Goal: Task Accomplishment & Management: Use online tool/utility

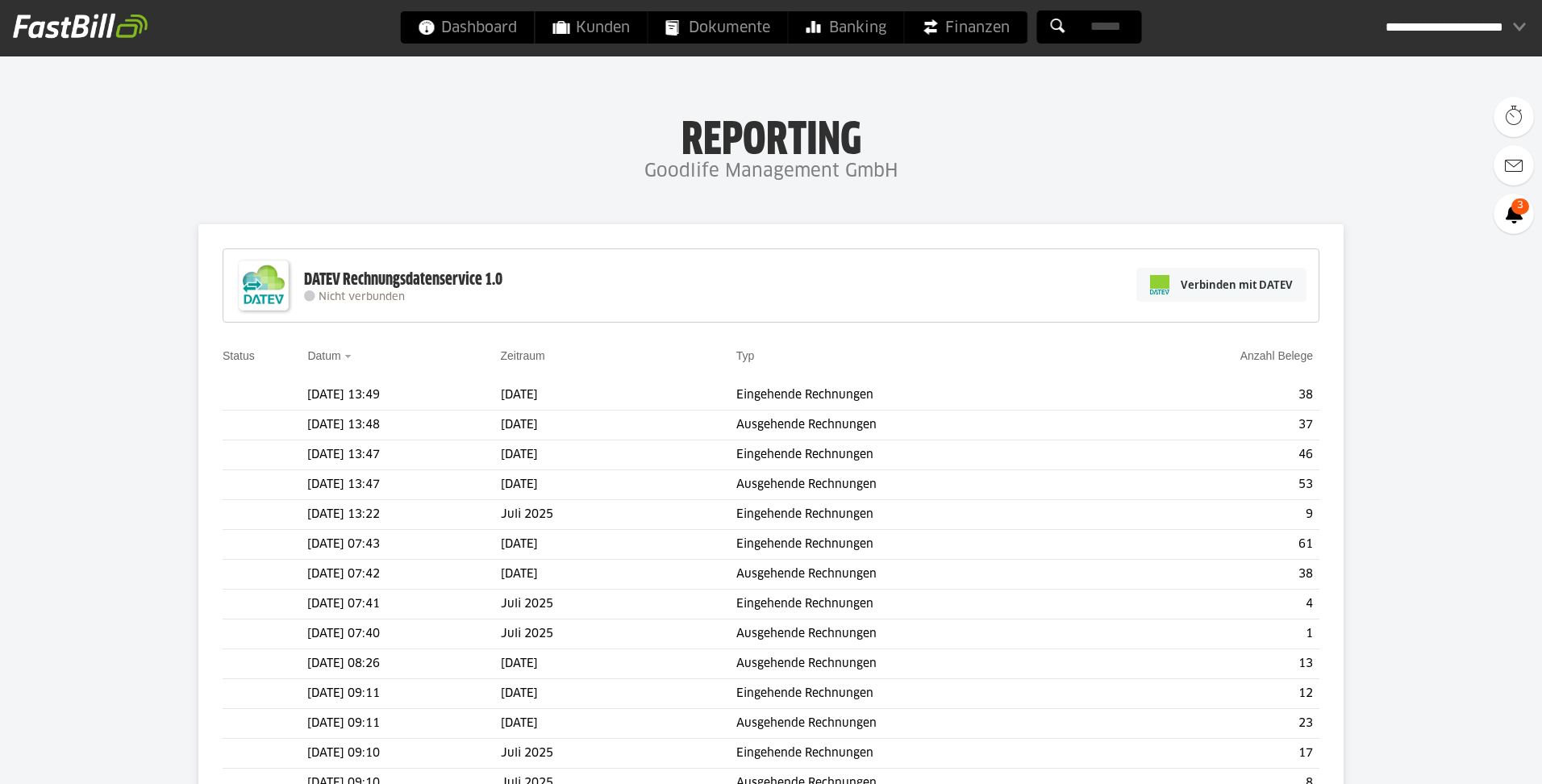
click at [0, 0] on div at bounding box center [0, 0] width 0 height 0
type sl-option "30456-15"
type sl-option "30456-11095"
type sl-option "30456-12162"
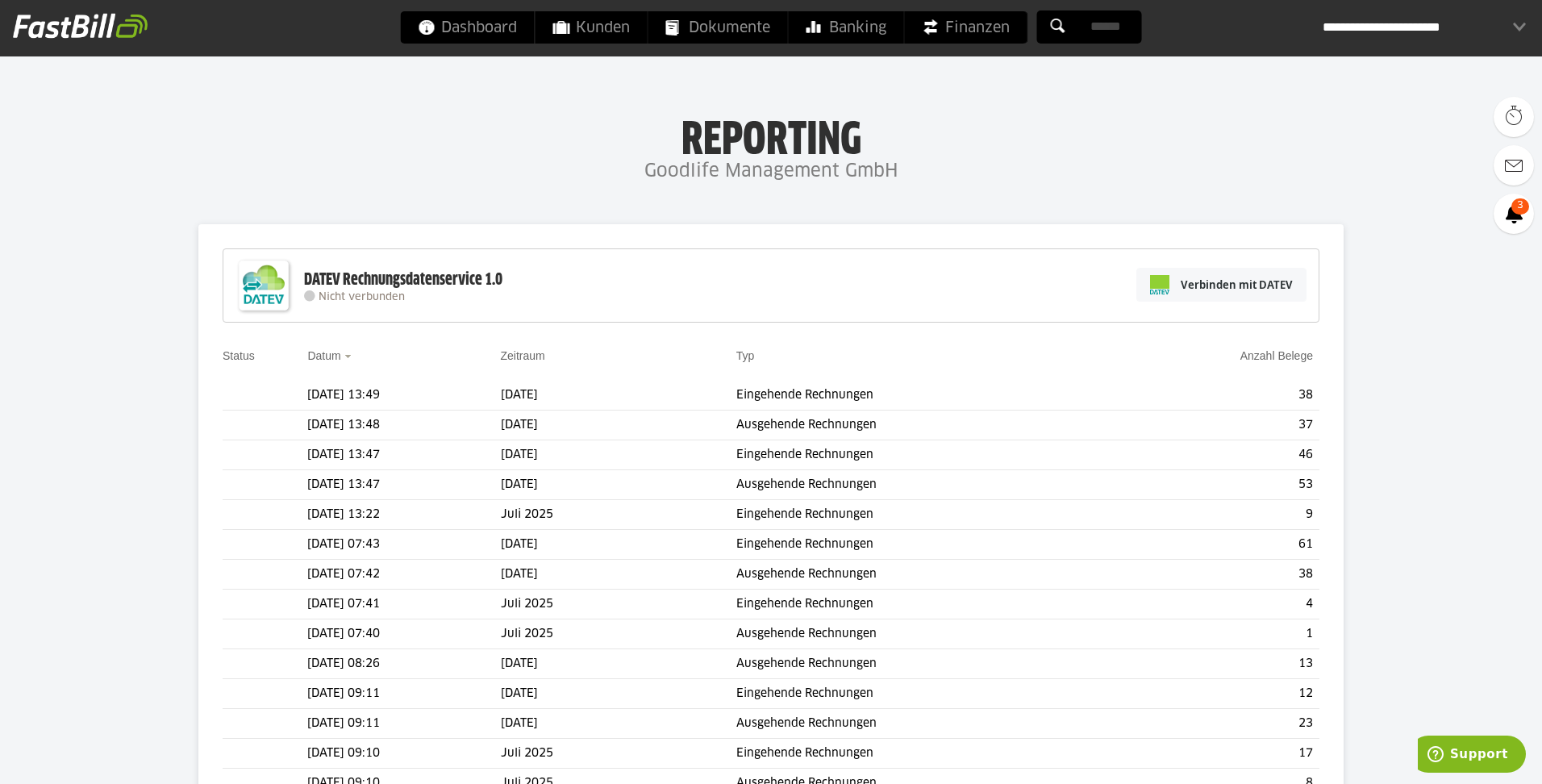
click at [0, 0] on div "Goodlife Management GmbH (30456-12163)" at bounding box center [0, 0] width 0 height 0
type input "**********"
click at [0, 0] on slot "Jetzt verbinden" at bounding box center [0, 0] width 0 height 0
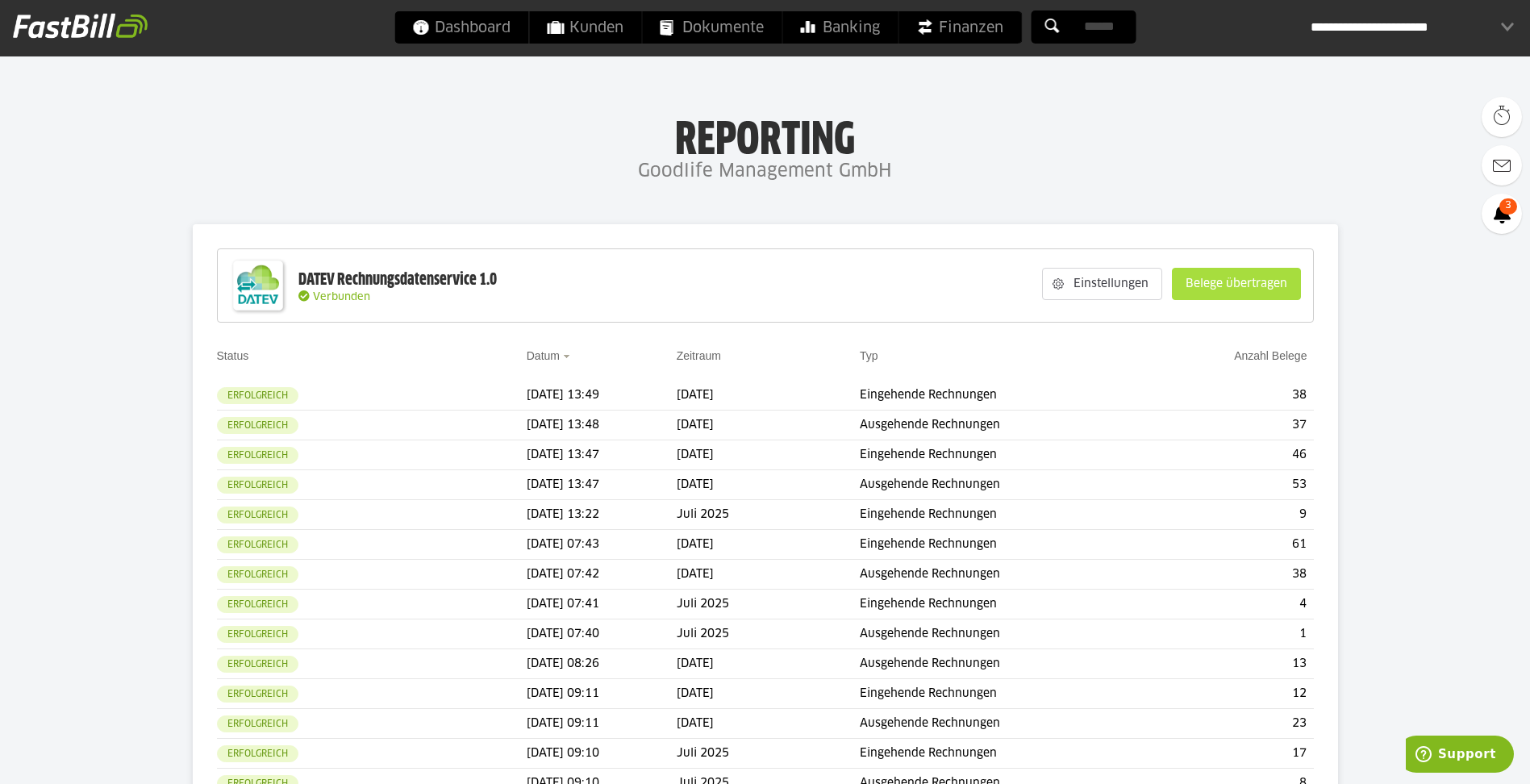
click at [1224, 281] on slot "Belege übertragen" at bounding box center [1237, 284] width 127 height 30
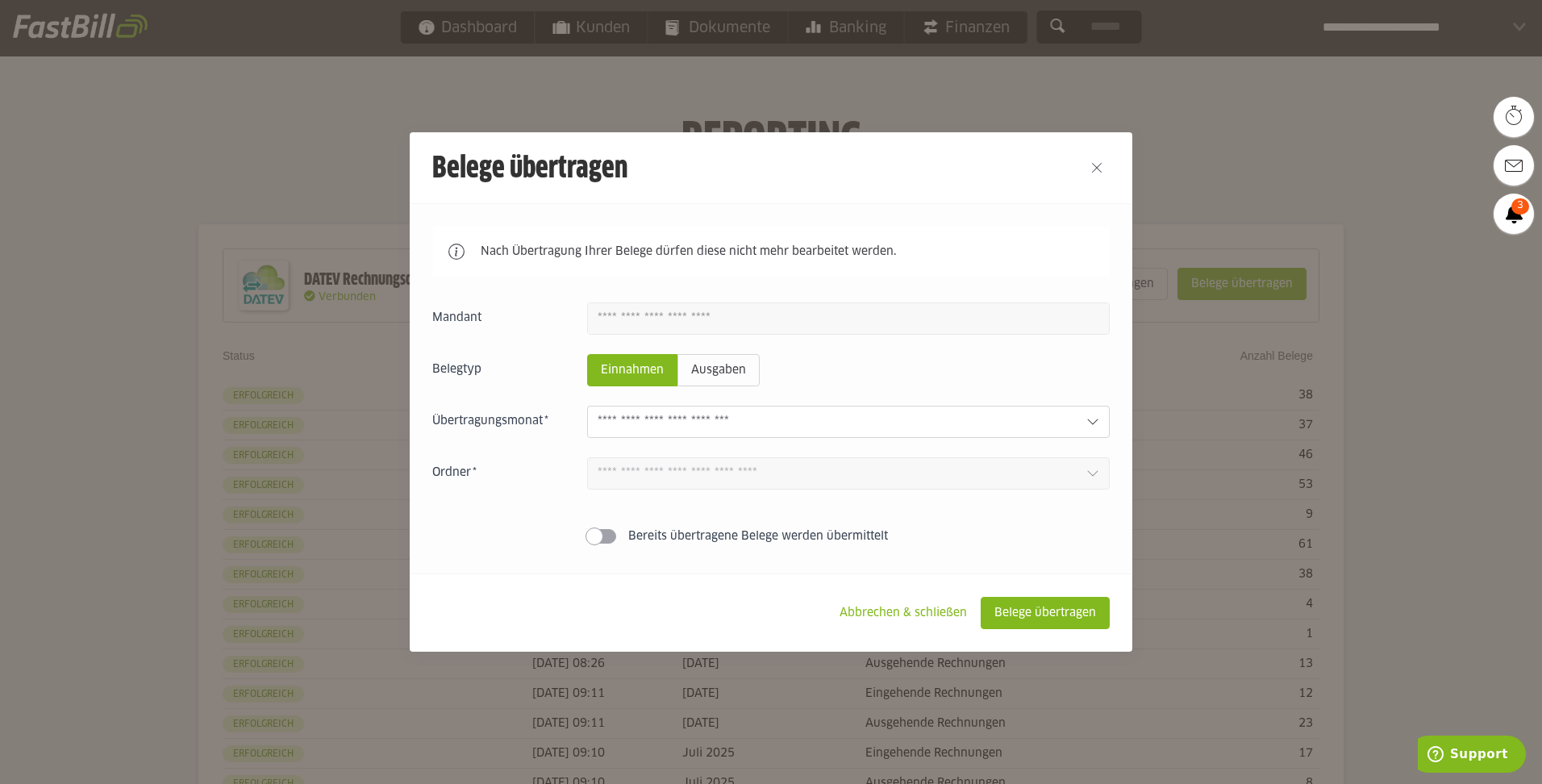
click at [626, 427] on input "text" at bounding box center [835, 422] width 476 height 17
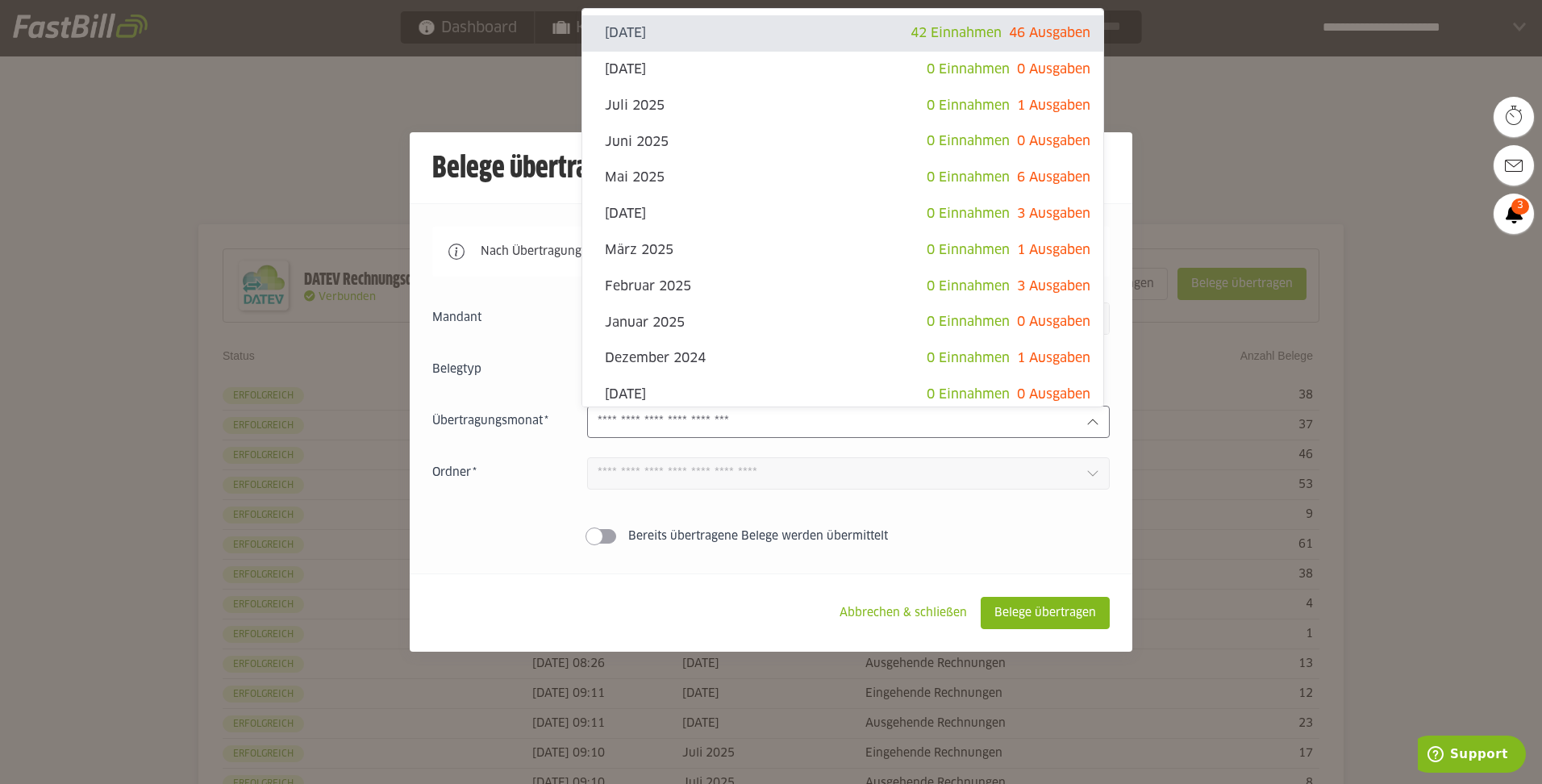
click at [779, 37] on slot "[DATE]" at bounding box center [757, 33] width 305 height 17
type input "**********"
type input "*******"
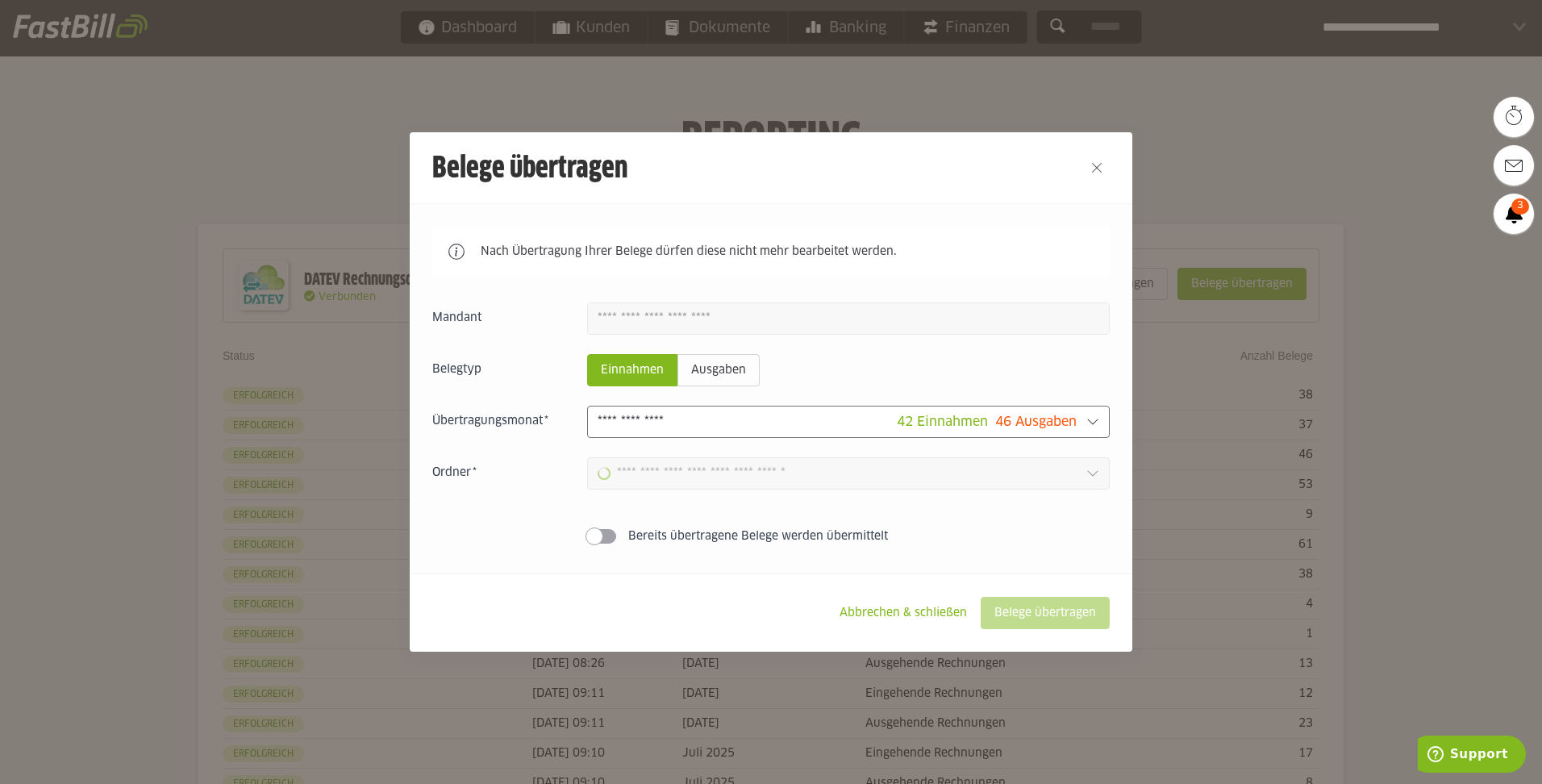
type input "**********"
click at [1033, 613] on slot "Belege übertragen" at bounding box center [1045, 613] width 127 height 30
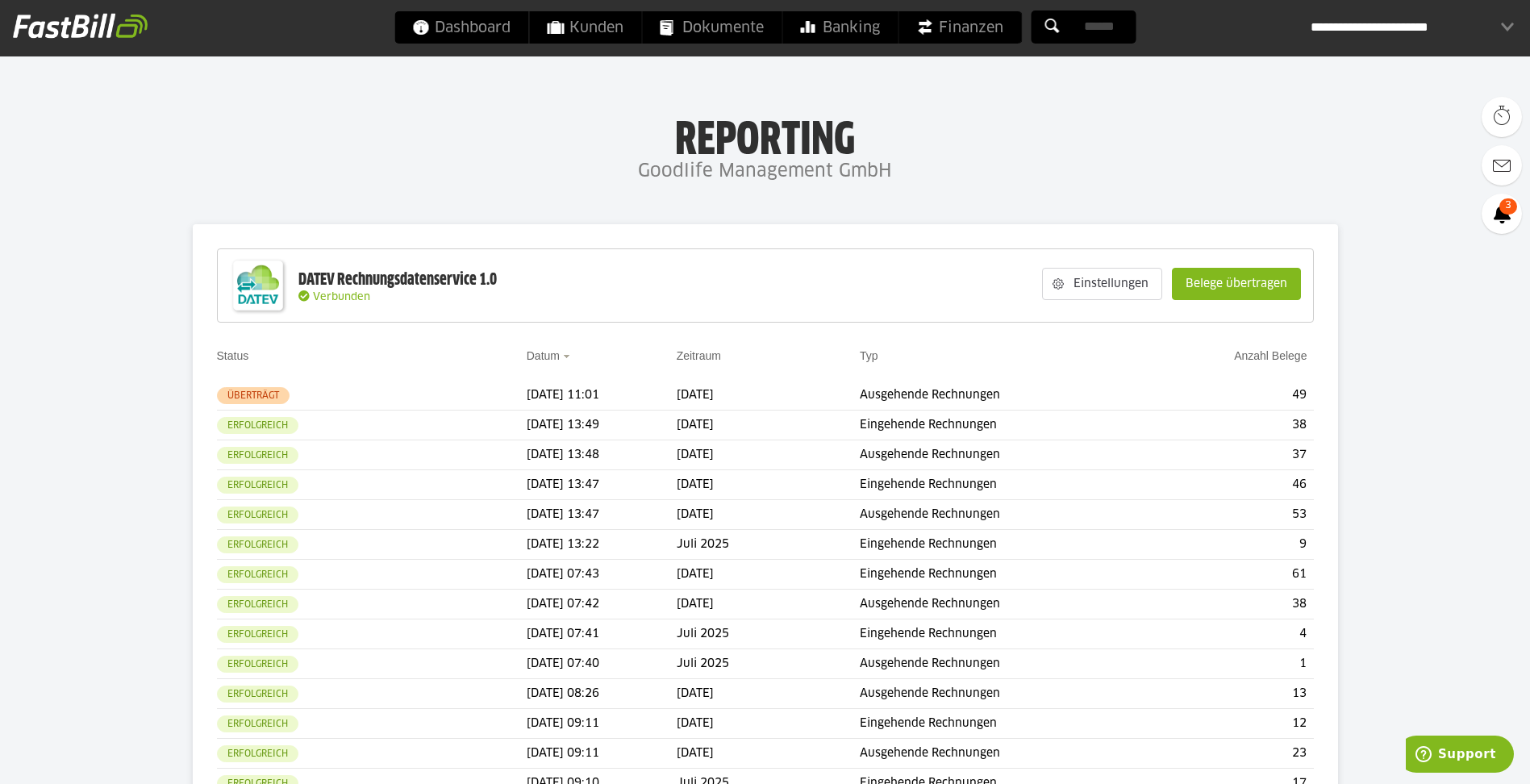
drag, startPoint x: 503, startPoint y: 280, endPoint x: 381, endPoint y: 277, distance: 122.0
click at [381, 277] on div "DATEV Rechnungsdatenservice 1.0 Verbunden Einstellungen Belege übertragen" at bounding box center [765, 285] width 1097 height 74
drag, startPoint x: 381, startPoint y: 277, endPoint x: 501, endPoint y: 273, distance: 120.1
click at [501, 273] on div "DATEV Rechnungsdatenservice 1.0 Verbunden Einstellungen Belege übertragen" at bounding box center [765, 285] width 1097 height 74
click at [505, 274] on div "DATEV Rechnungsdatenservice 1.0 Verbunden Einstellungen Belege übertragen" at bounding box center [765, 285] width 1097 height 74
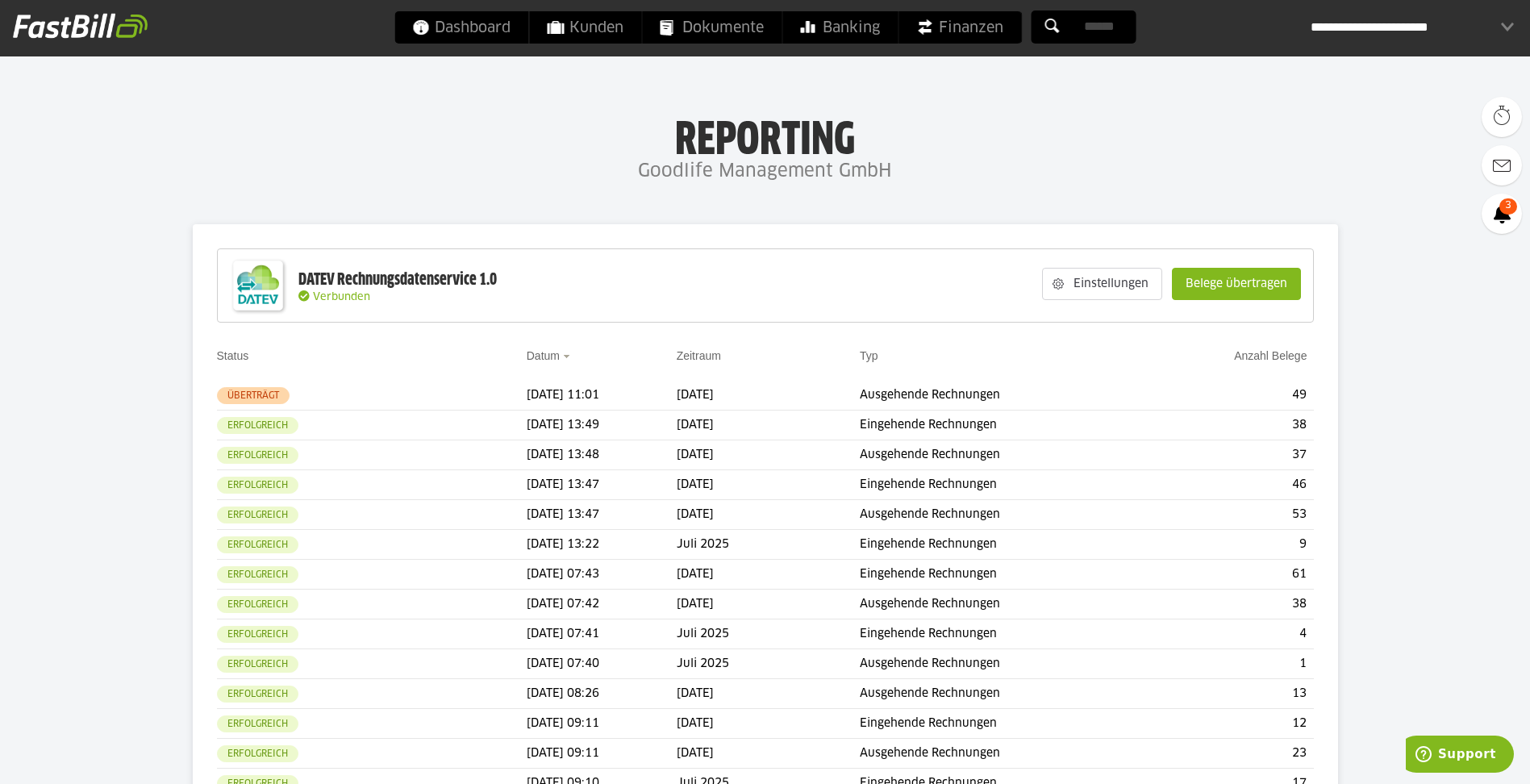
click at [506, 285] on div "DATEV Rechnungsdatenservice 1.0 Verbunden Einstellungen Belege übertragen" at bounding box center [765, 285] width 1097 height 74
click at [485, 280] on div "DATEV Rechnungsdatenservice 1.0" at bounding box center [398, 280] width 198 height 21
drag, startPoint x: 404, startPoint y: 271, endPoint x: 524, endPoint y: 275, distance: 120.1
click at [524, 275] on div "DATEV Rechnungsdatenservice 1.0 Verbunden Einstellungen Belege übertragen" at bounding box center [765, 285] width 1097 height 74
drag, startPoint x: 524, startPoint y: 275, endPoint x: 536, endPoint y: 281, distance: 13.4
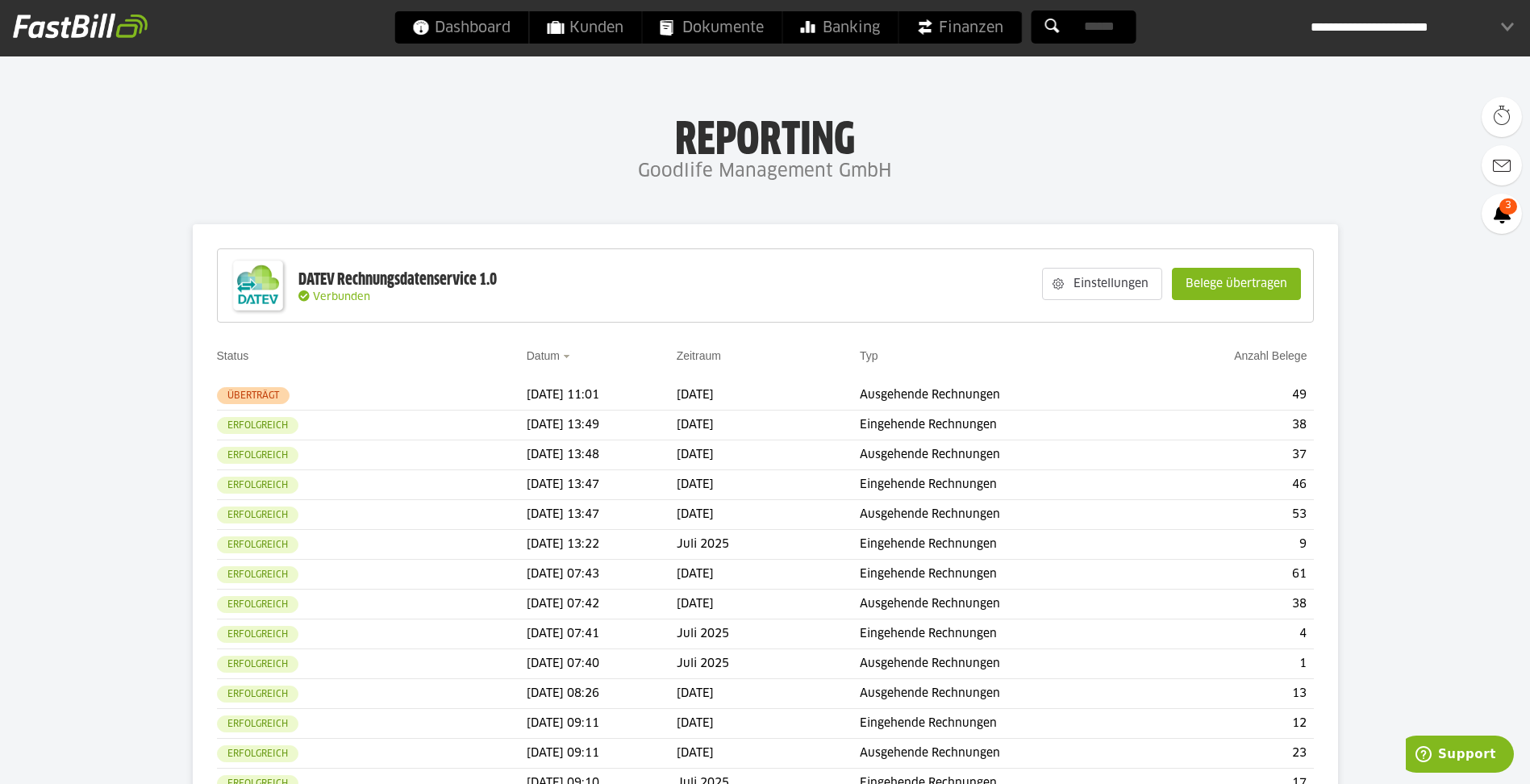
click at [536, 281] on div "DATEV Rechnungsdatenservice 1.0 Verbunden Einstellungen Belege übertragen" at bounding box center [765, 285] width 1097 height 74
drag, startPoint x: 536, startPoint y: 281, endPoint x: 518, endPoint y: 282, distance: 18.0
click at [518, 282] on div "DATEV Rechnungsdatenservice 1.0 Verbunden Einstellungen Belege übertragen" at bounding box center [765, 285] width 1097 height 74
click at [1261, 280] on slot "Belege übertragen" at bounding box center [1237, 284] width 127 height 30
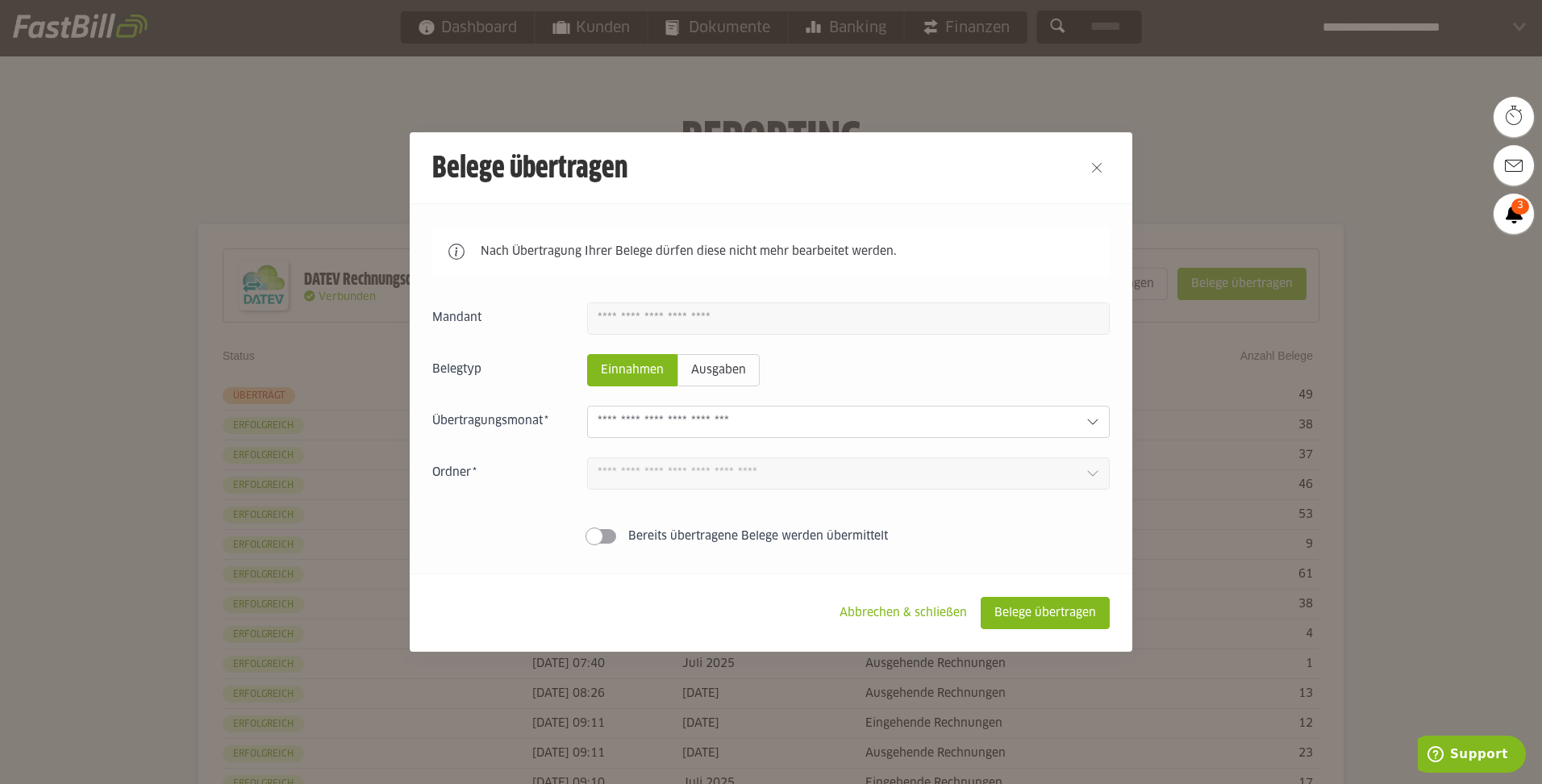
drag, startPoint x: 713, startPoint y: 393, endPoint x: 706, endPoint y: 408, distance: 16.6
click at [712, 398] on div "Einnahmen Ausgaben September 2025 42 Einnahmen 46 Ausgaben August 2025 0 Einnah…" at bounding box center [771, 426] width 678 height 248
click at [707, 411] on div at bounding box center [848, 421] width 523 height 32
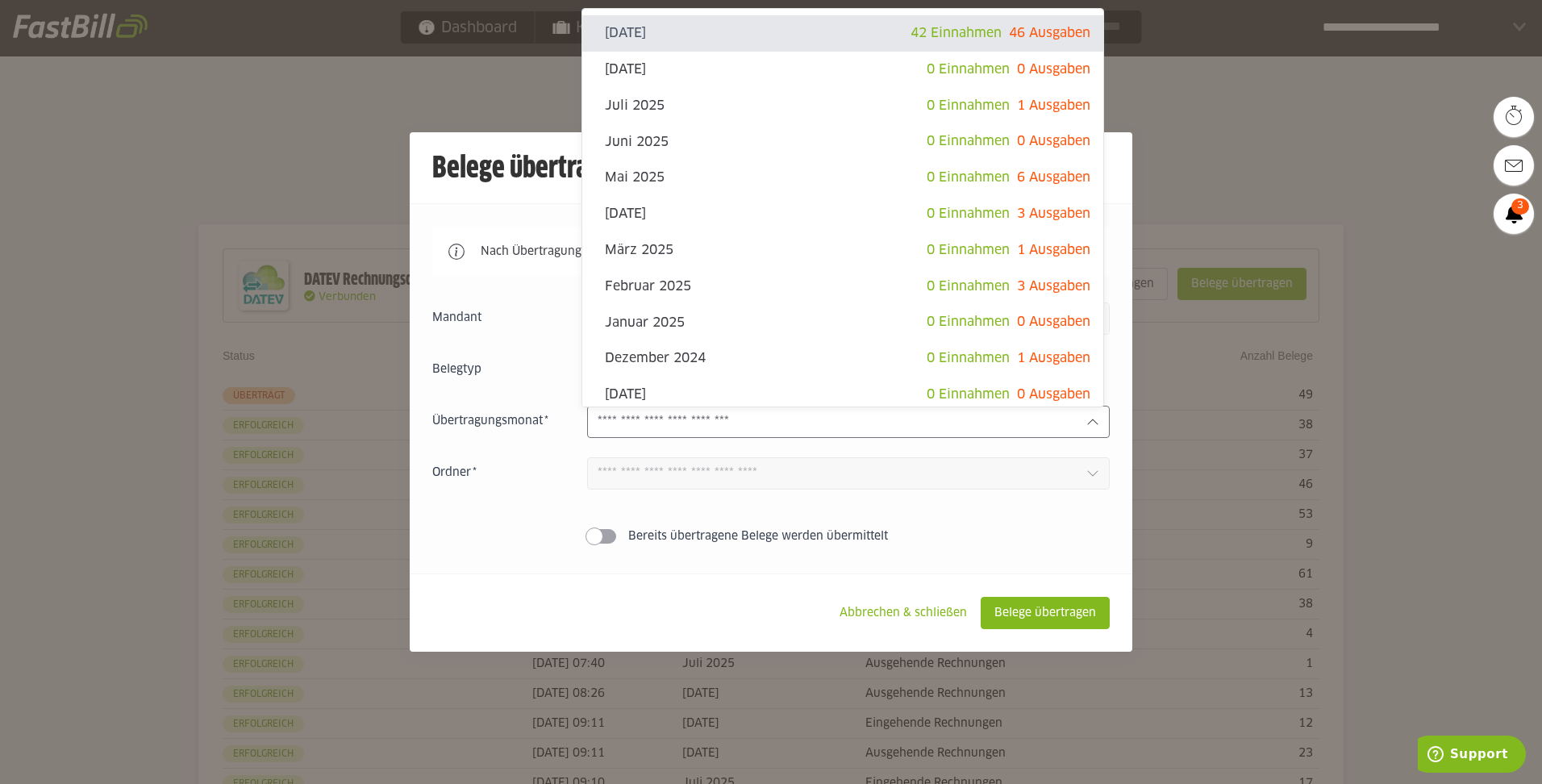
click at [850, 36] on slot "[DATE]" at bounding box center [757, 33] width 305 height 17
type input "**********"
type input "*******"
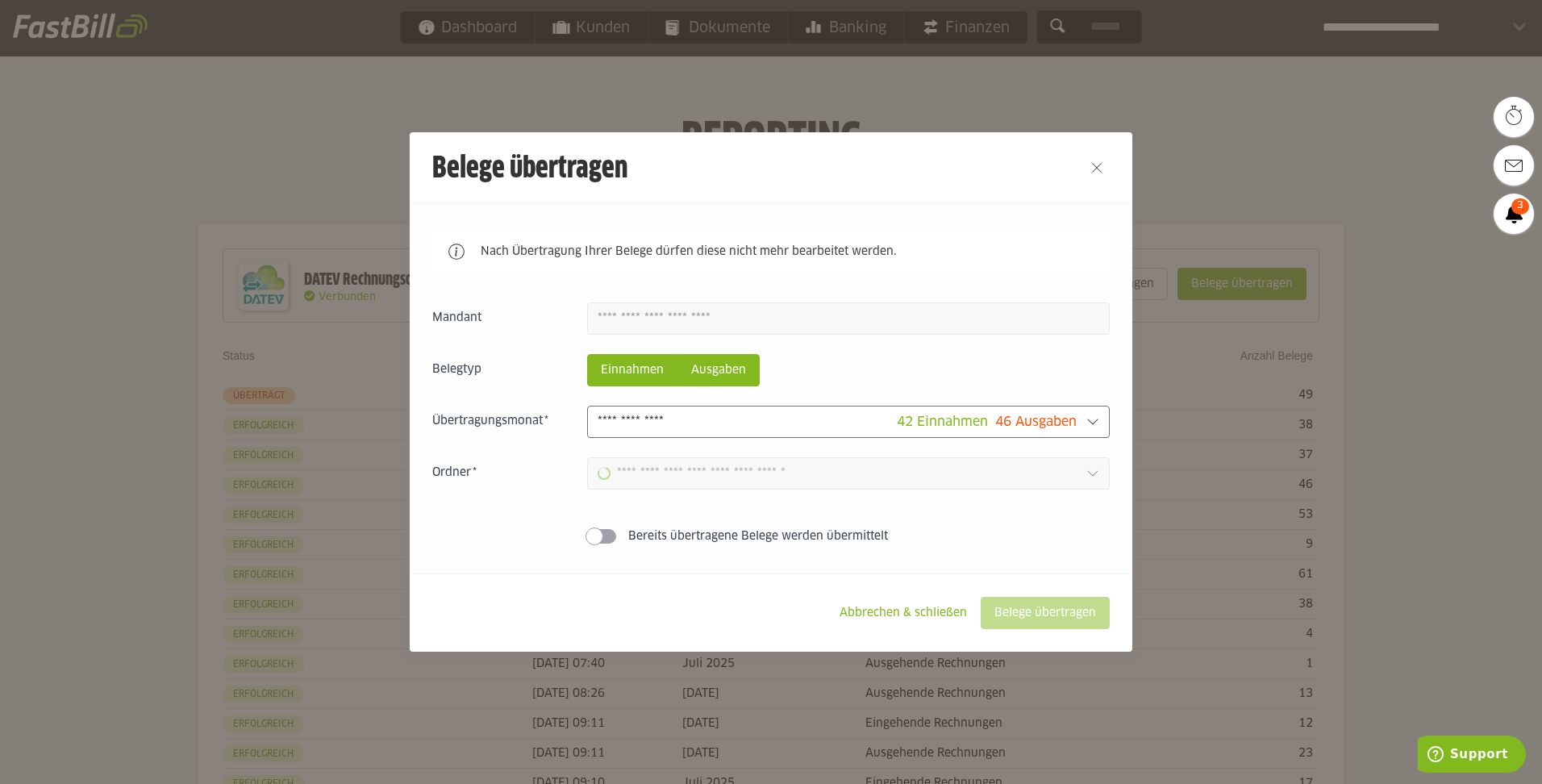
click at [738, 368] on slot "Ausgaben" at bounding box center [718, 370] width 81 height 30
type input "**********"
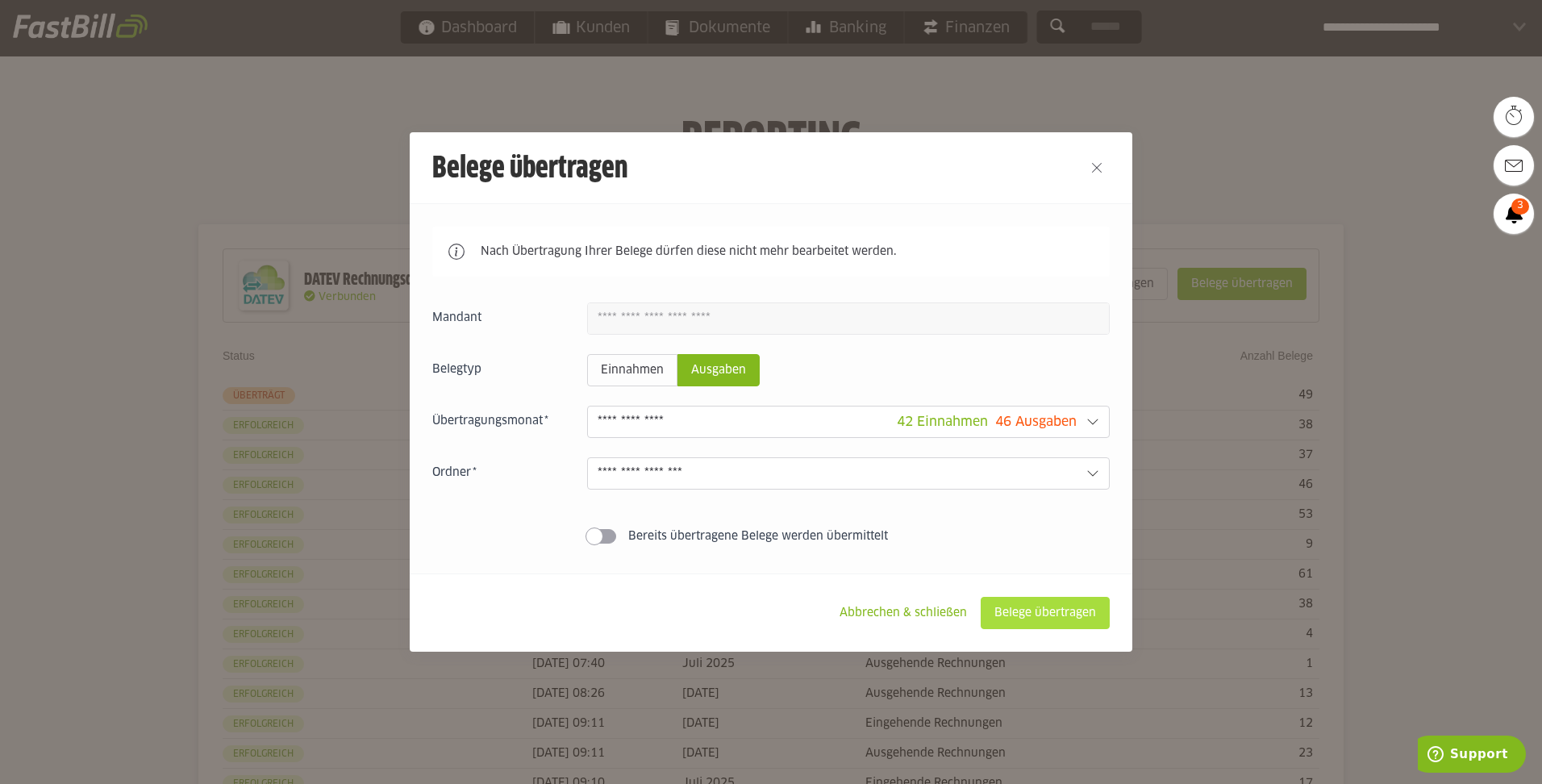
click at [1009, 606] on slot "Belege übertragen" at bounding box center [1045, 613] width 127 height 30
